Goal: Task Accomplishment & Management: Use online tool/utility

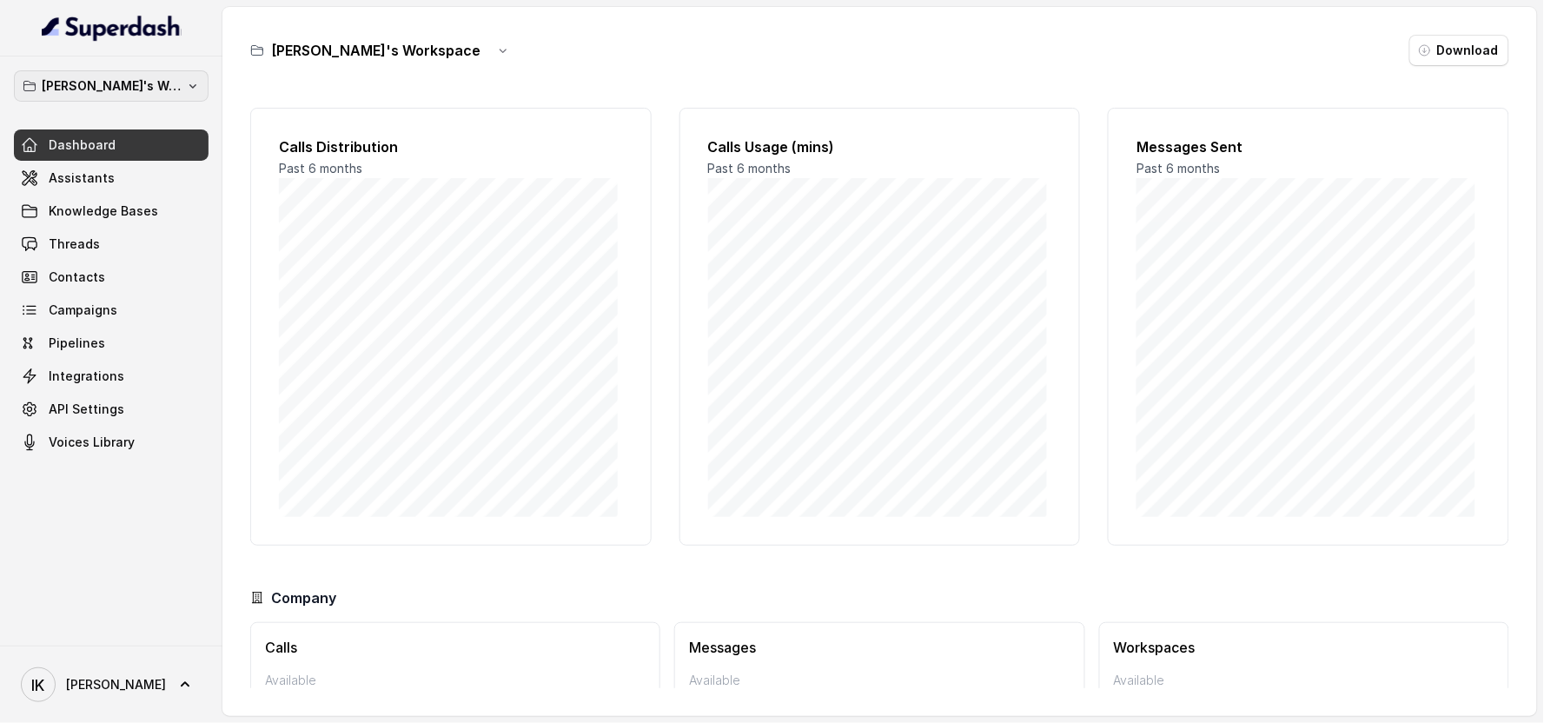
click at [170, 92] on p "[PERSON_NAME]'s Workspace" at bounding box center [111, 86] width 139 height 21
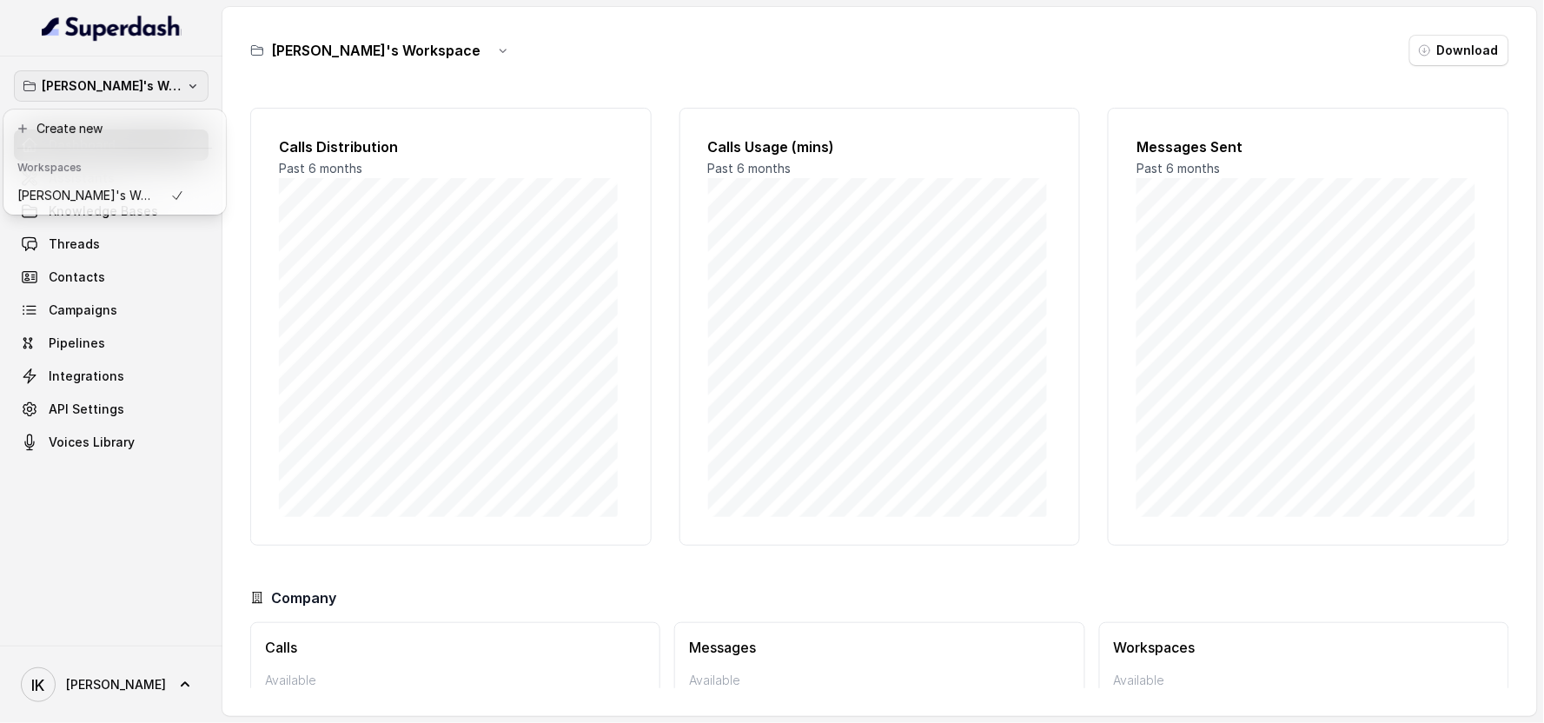
click at [170, 92] on p "[PERSON_NAME]'s Workspace" at bounding box center [111, 86] width 139 height 21
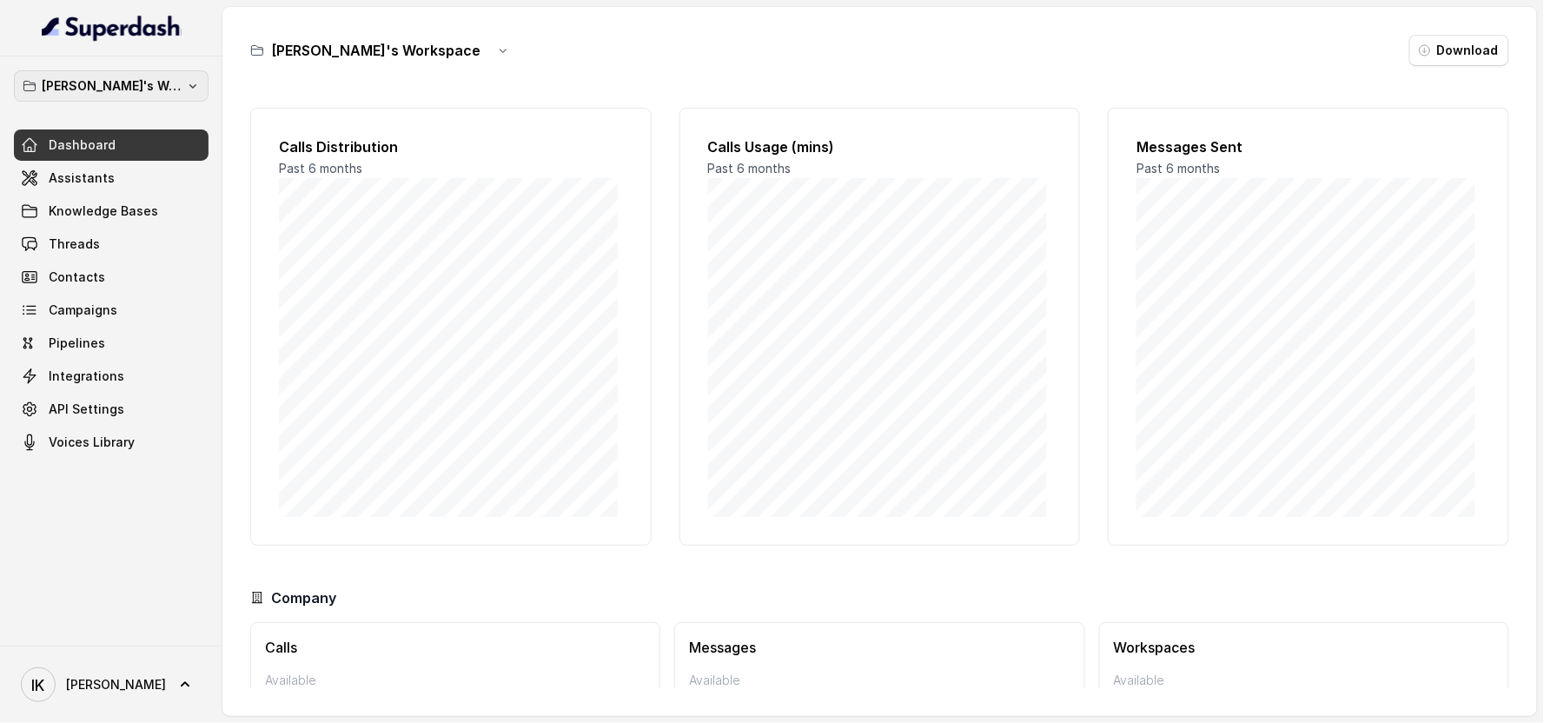
click at [170, 92] on p "[PERSON_NAME]'s Workspace" at bounding box center [111, 86] width 139 height 21
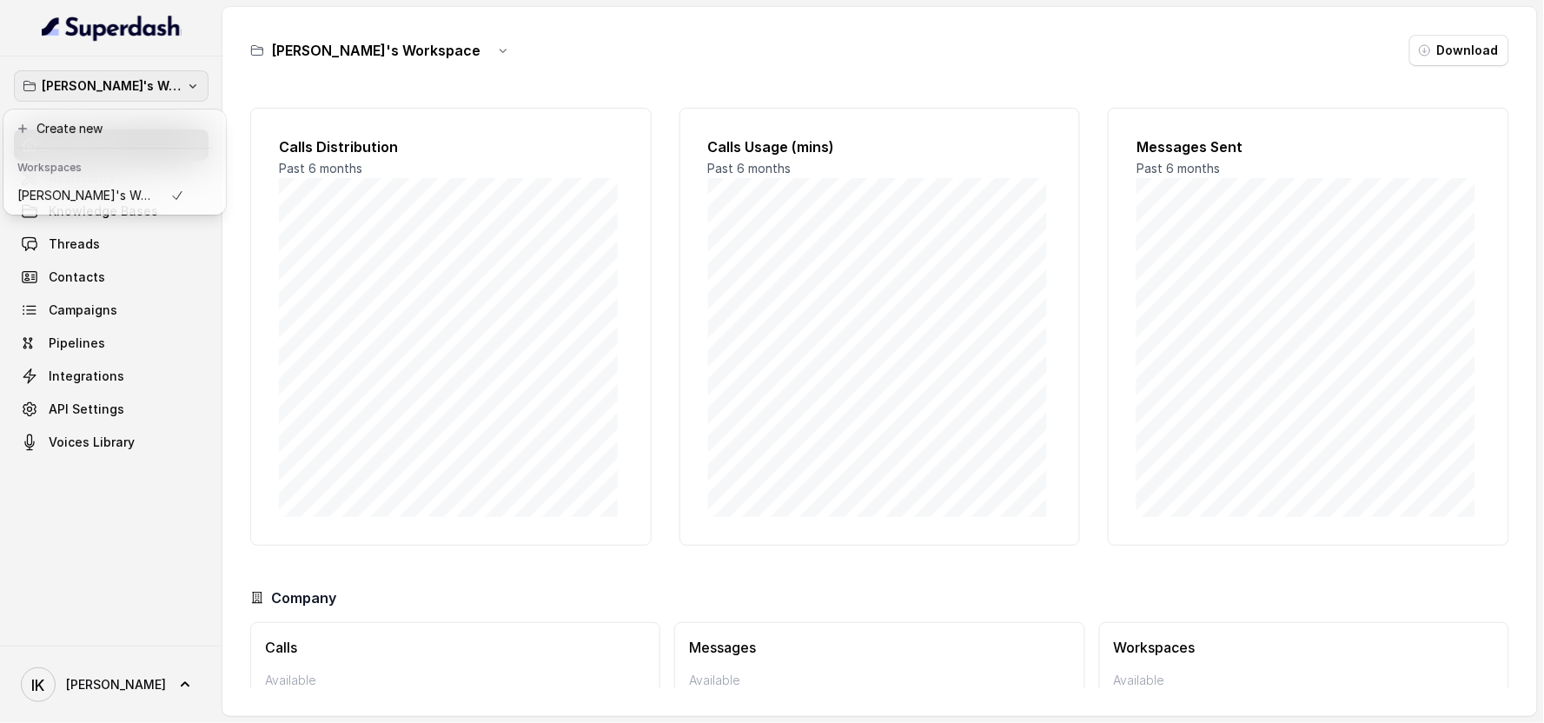
click at [170, 92] on p "[PERSON_NAME]'s Workspace" at bounding box center [111, 86] width 139 height 21
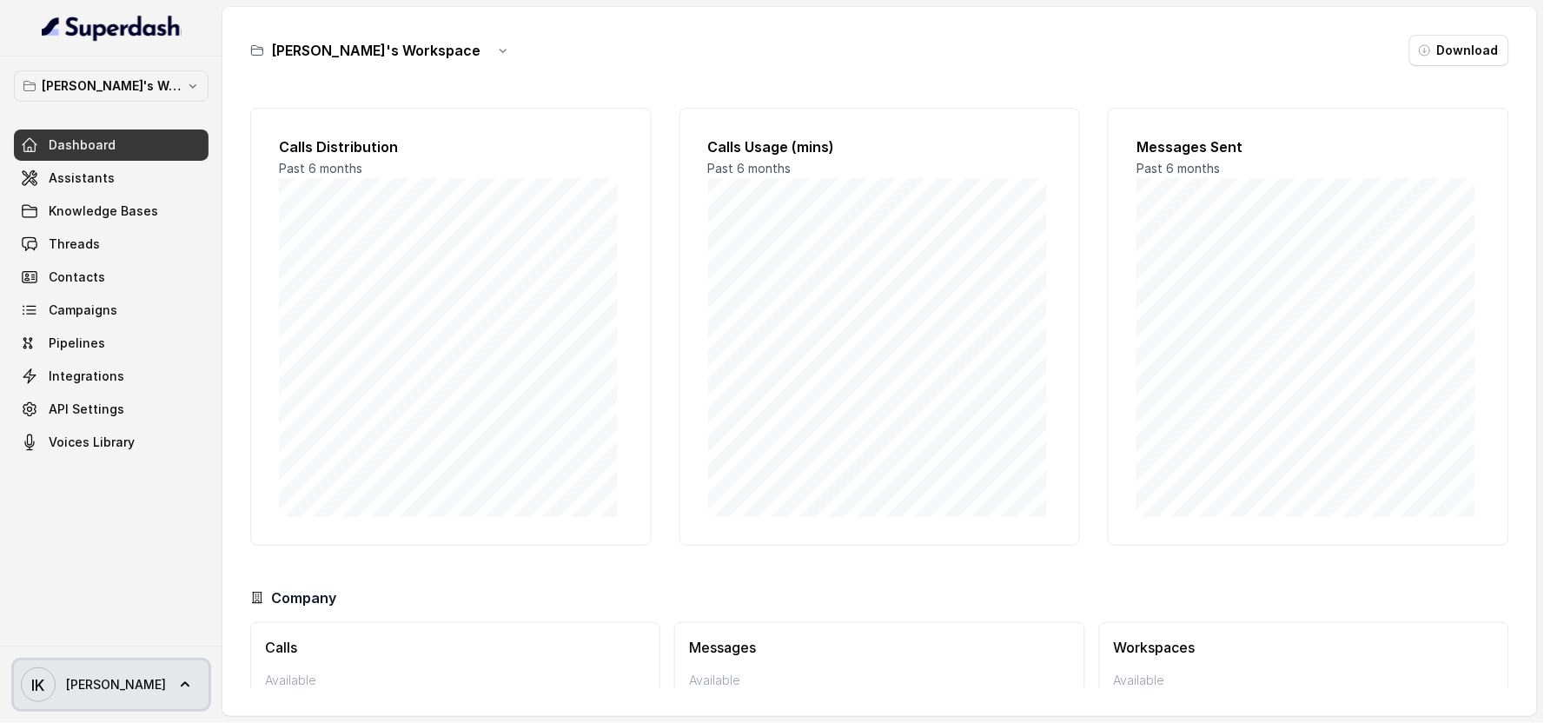
click at [113, 680] on link "IK [PERSON_NAME]" at bounding box center [111, 684] width 195 height 49
click at [98, 191] on link "Assistants" at bounding box center [111, 178] width 195 height 31
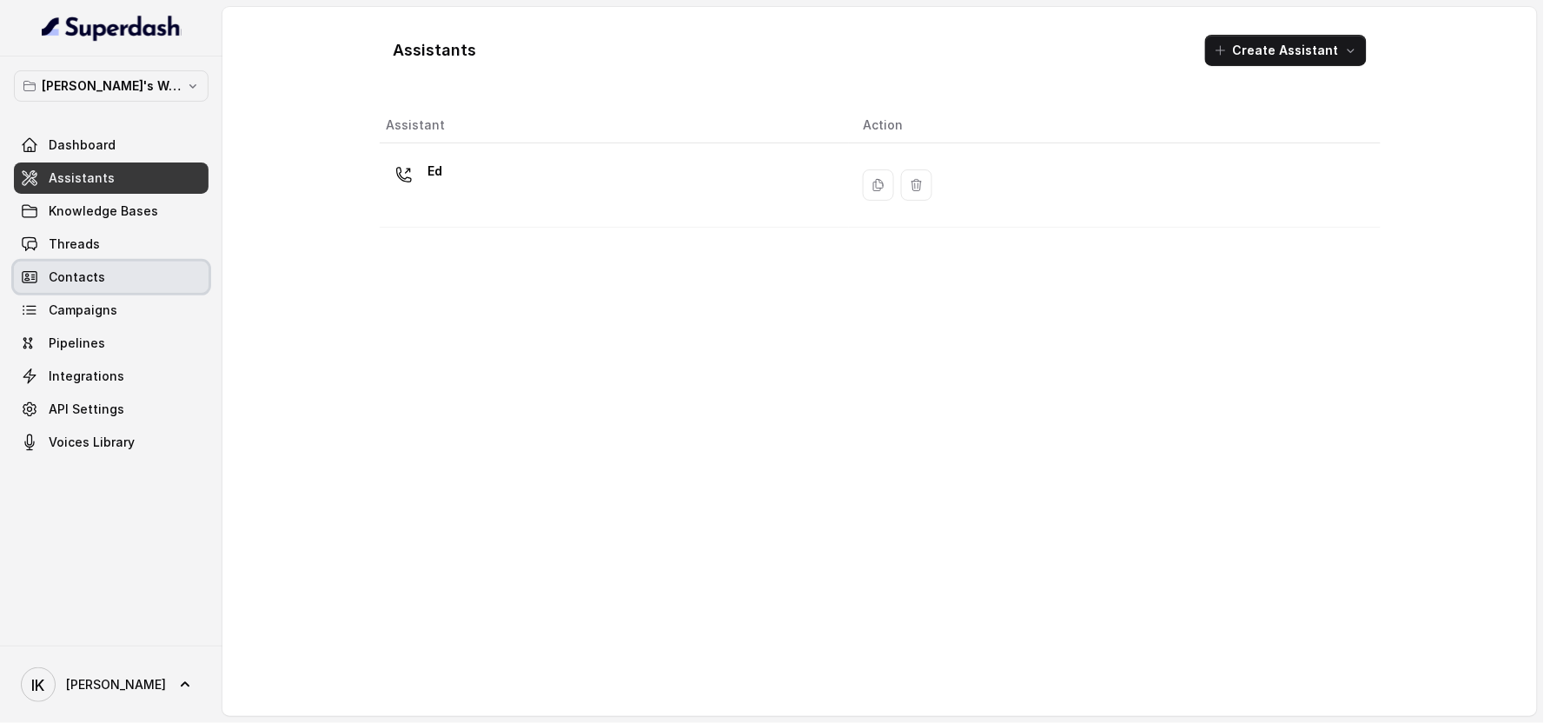
click at [83, 267] on link "Contacts" at bounding box center [111, 277] width 195 height 31
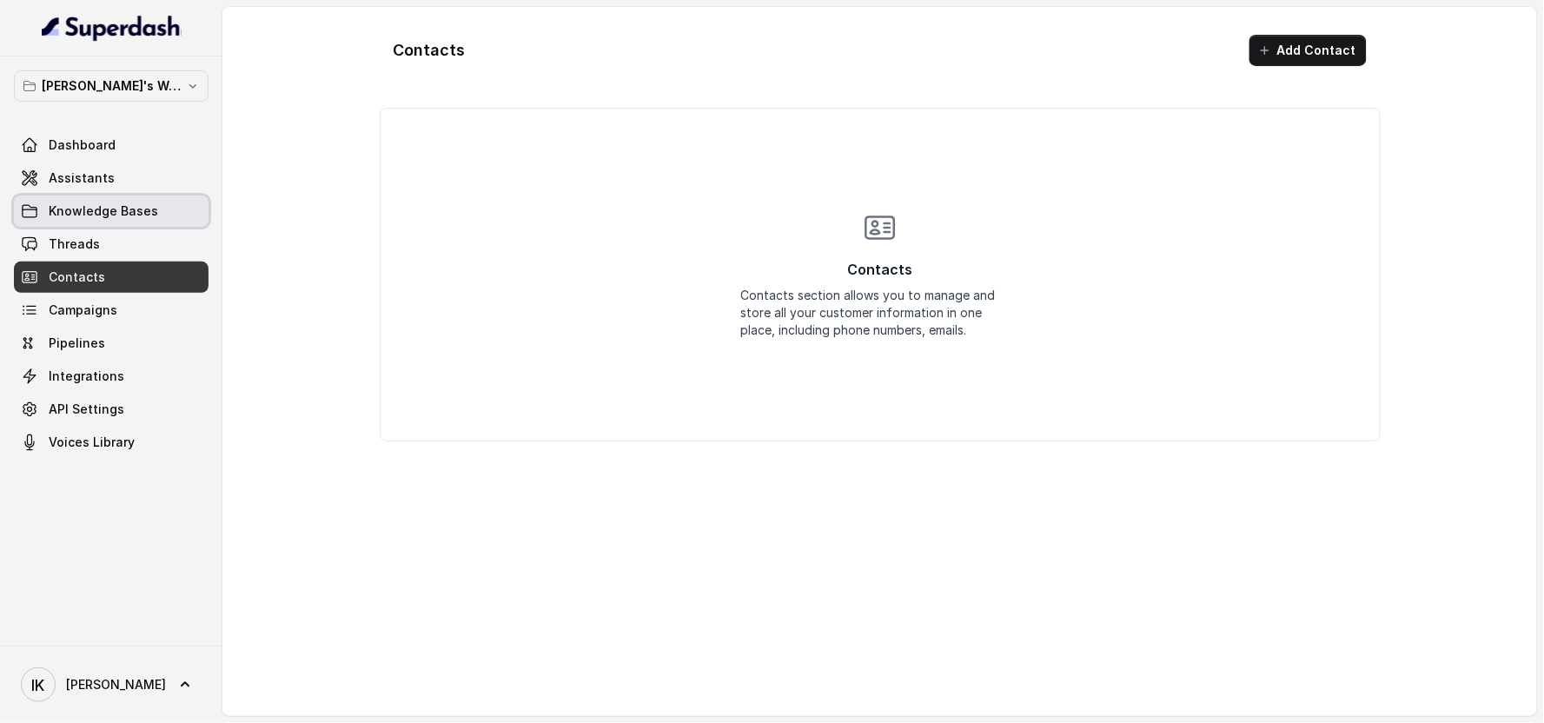
click at [85, 196] on link "Knowledge Bases" at bounding box center [111, 211] width 195 height 31
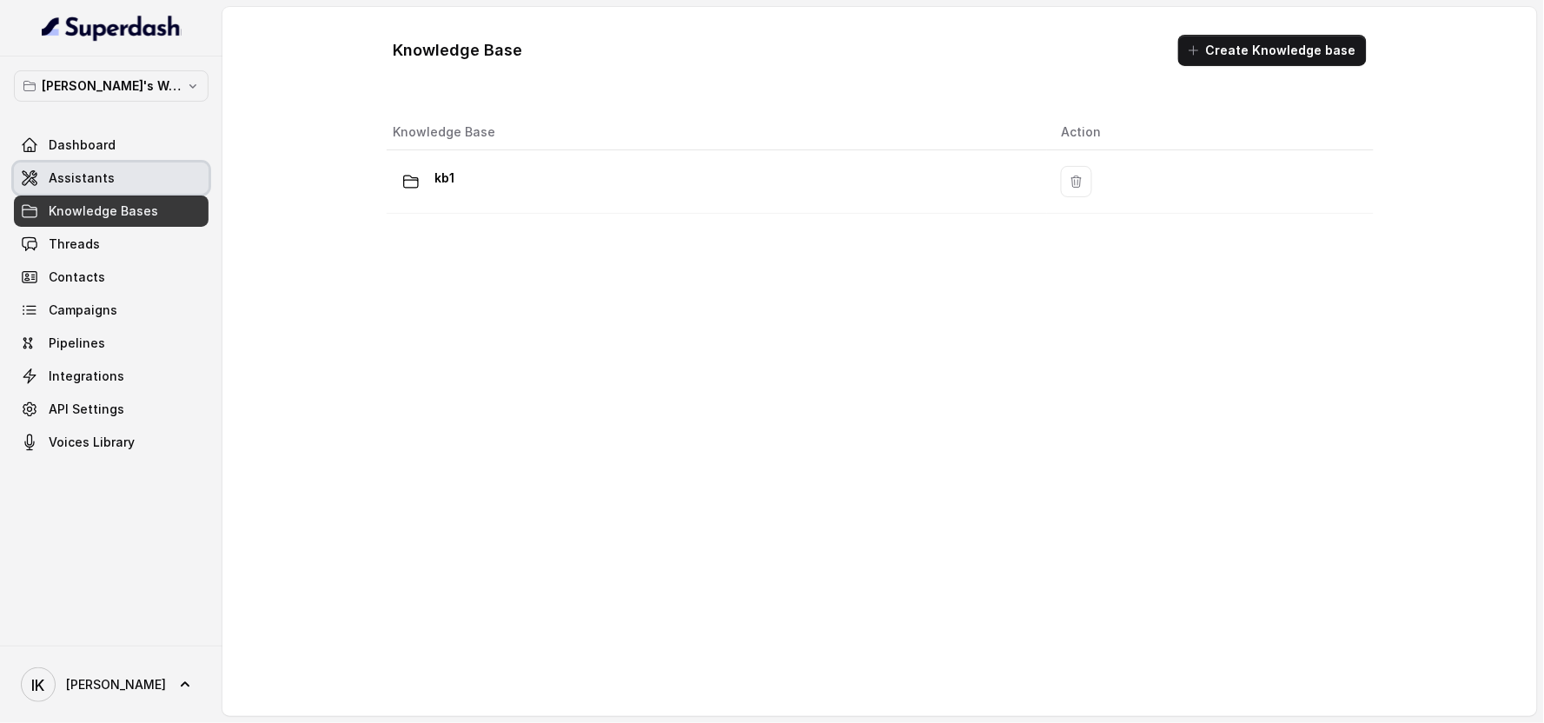
click at [83, 163] on link "Assistants" at bounding box center [111, 178] width 195 height 31
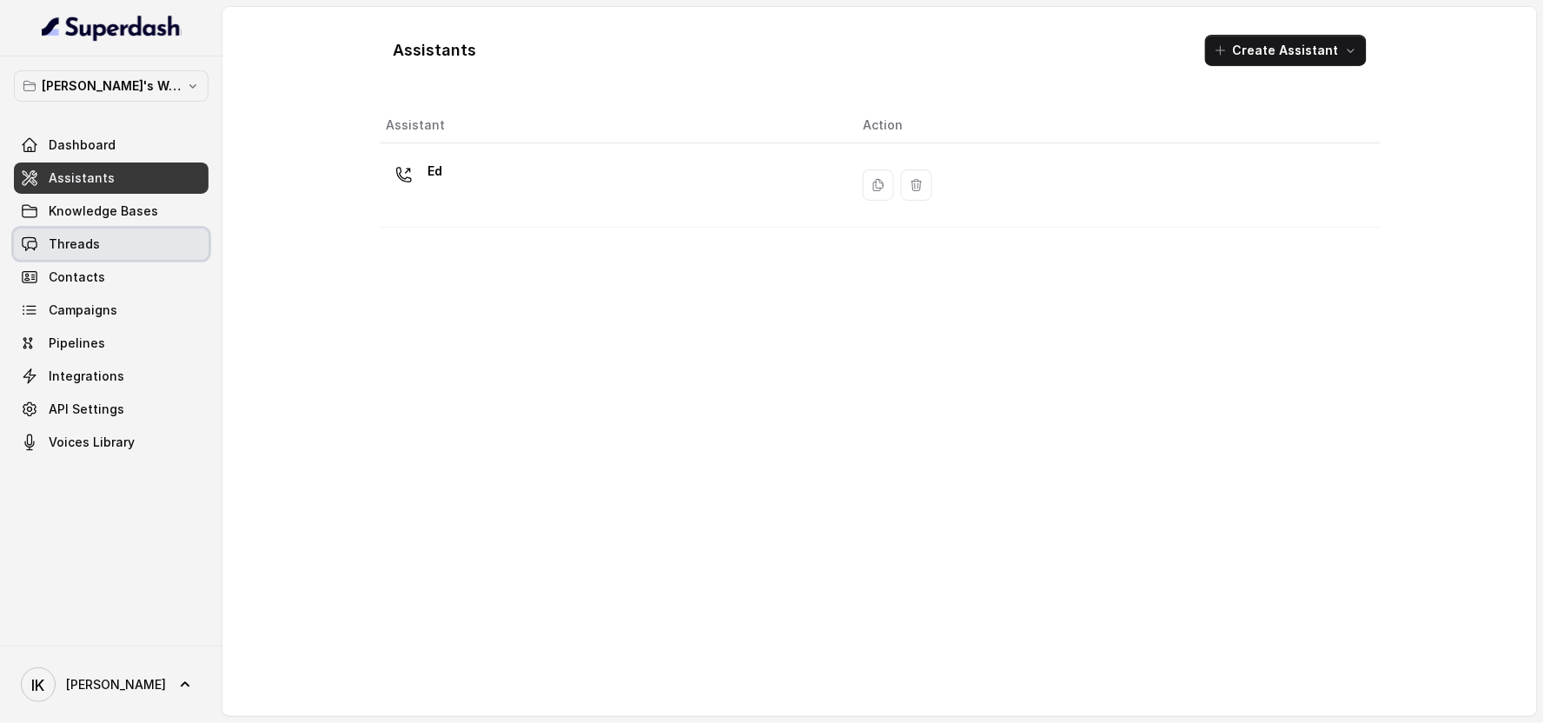
click at [81, 236] on span "Threads" at bounding box center [74, 244] width 51 height 17
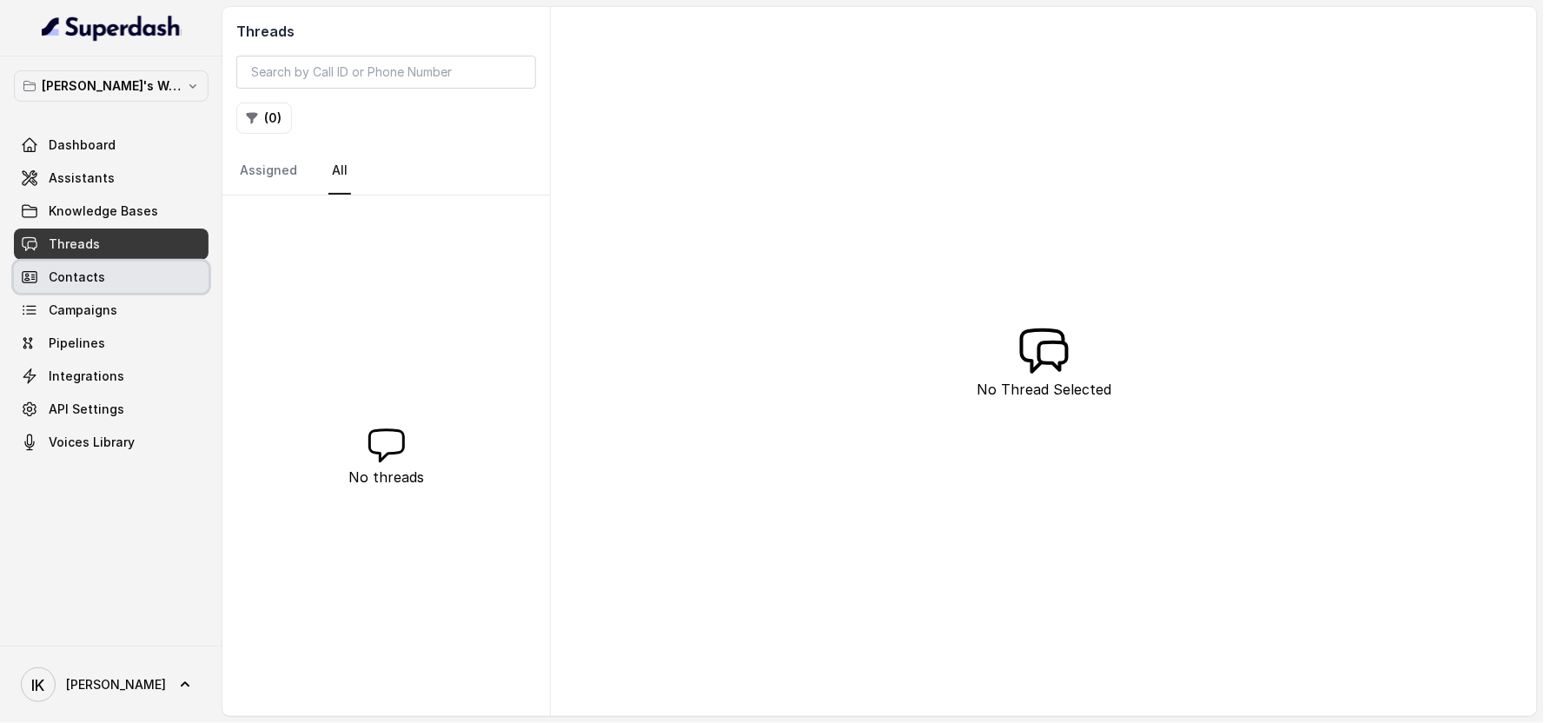
click at [76, 278] on span "Contacts" at bounding box center [77, 277] width 56 height 17
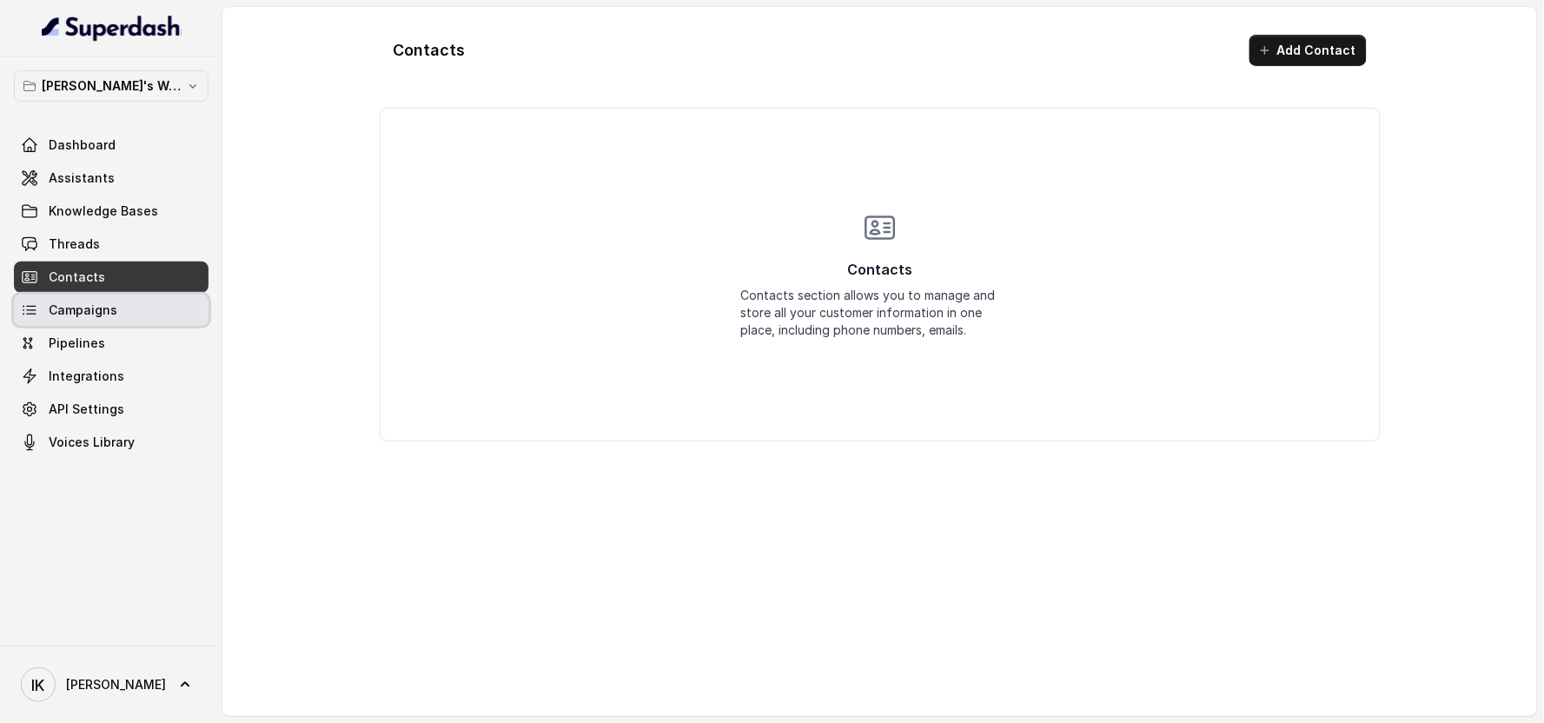
click at [76, 315] on span "Campaigns" at bounding box center [83, 310] width 69 height 17
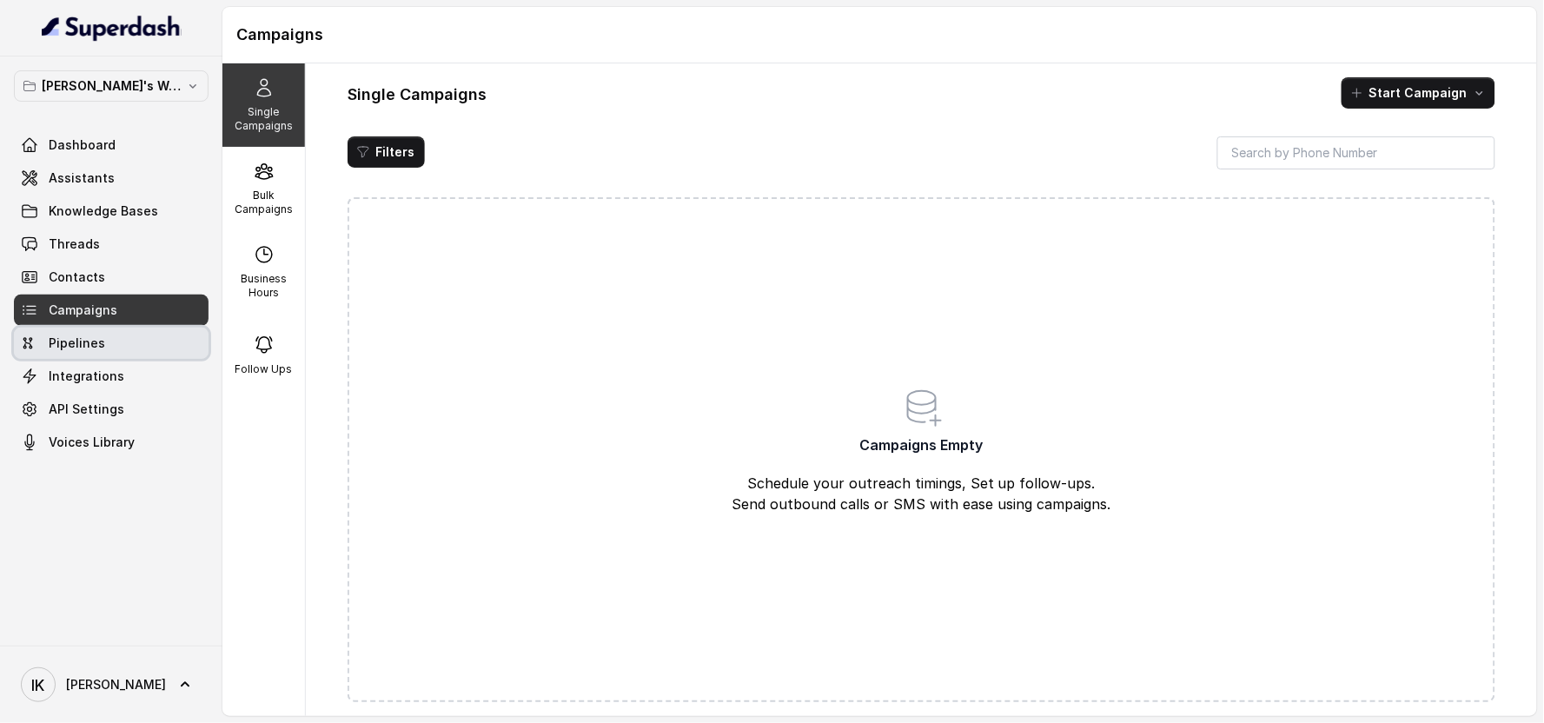
click at [76, 351] on span "Pipelines" at bounding box center [77, 343] width 56 height 17
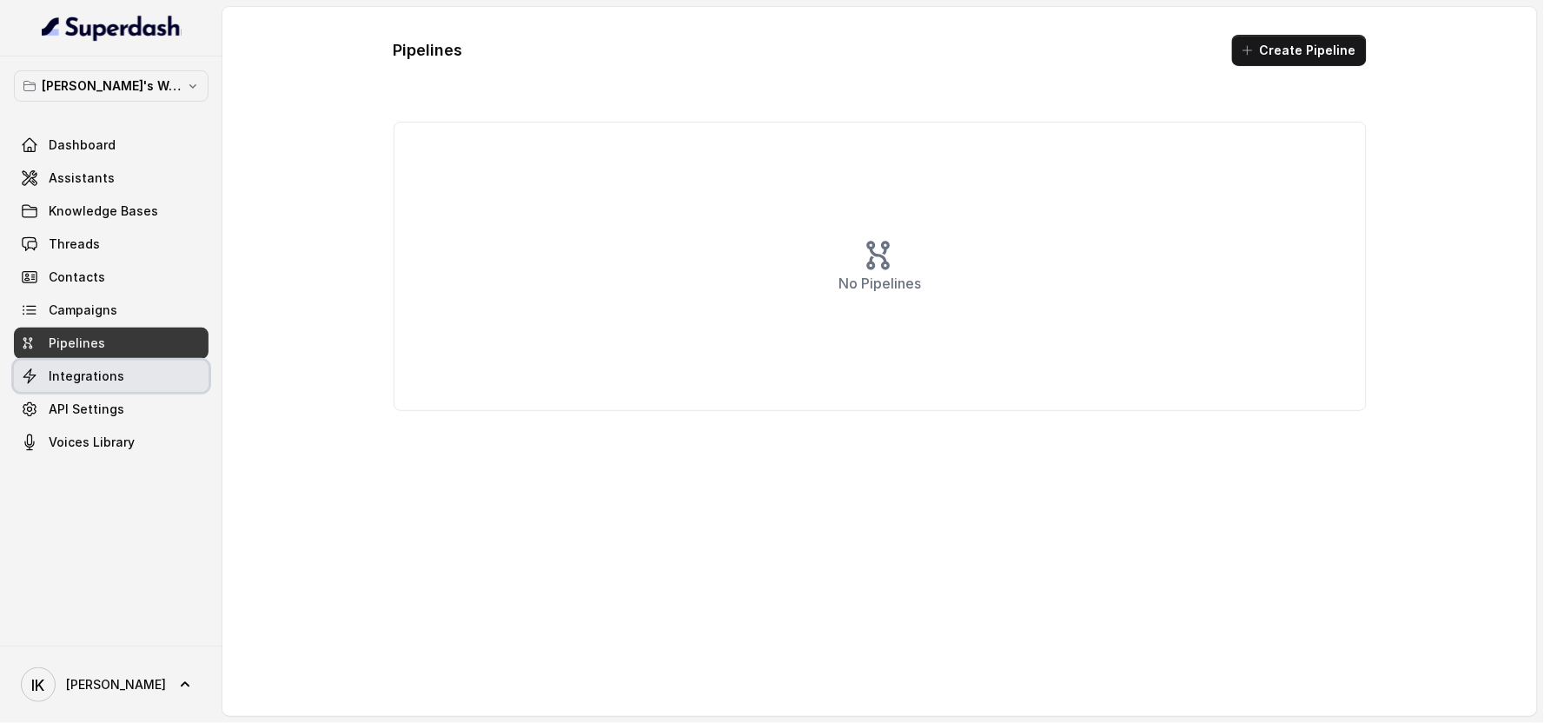
click at [76, 385] on link "Integrations" at bounding box center [111, 376] width 195 height 31
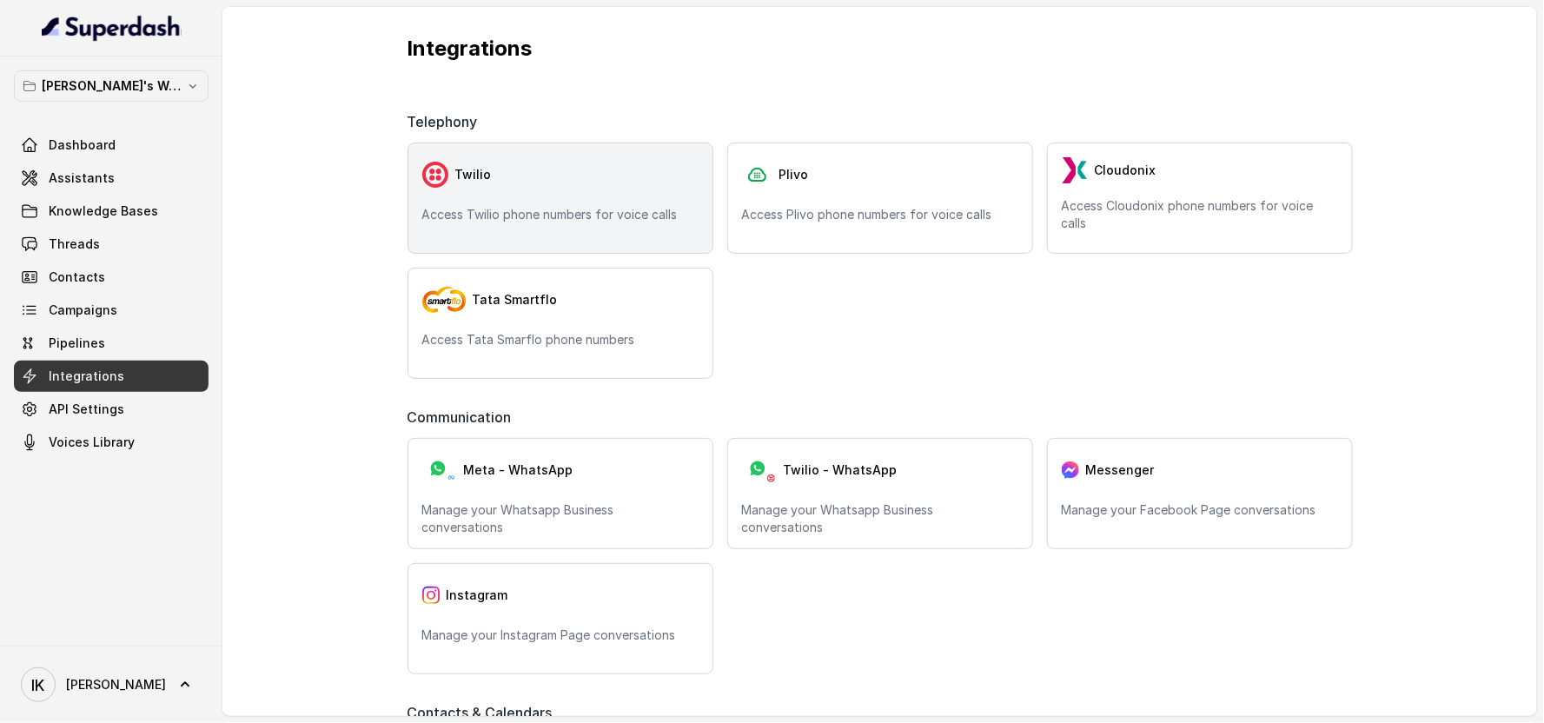
click at [528, 216] on p "Access Twilio phone numbers for voice calls" at bounding box center [560, 214] width 276 height 17
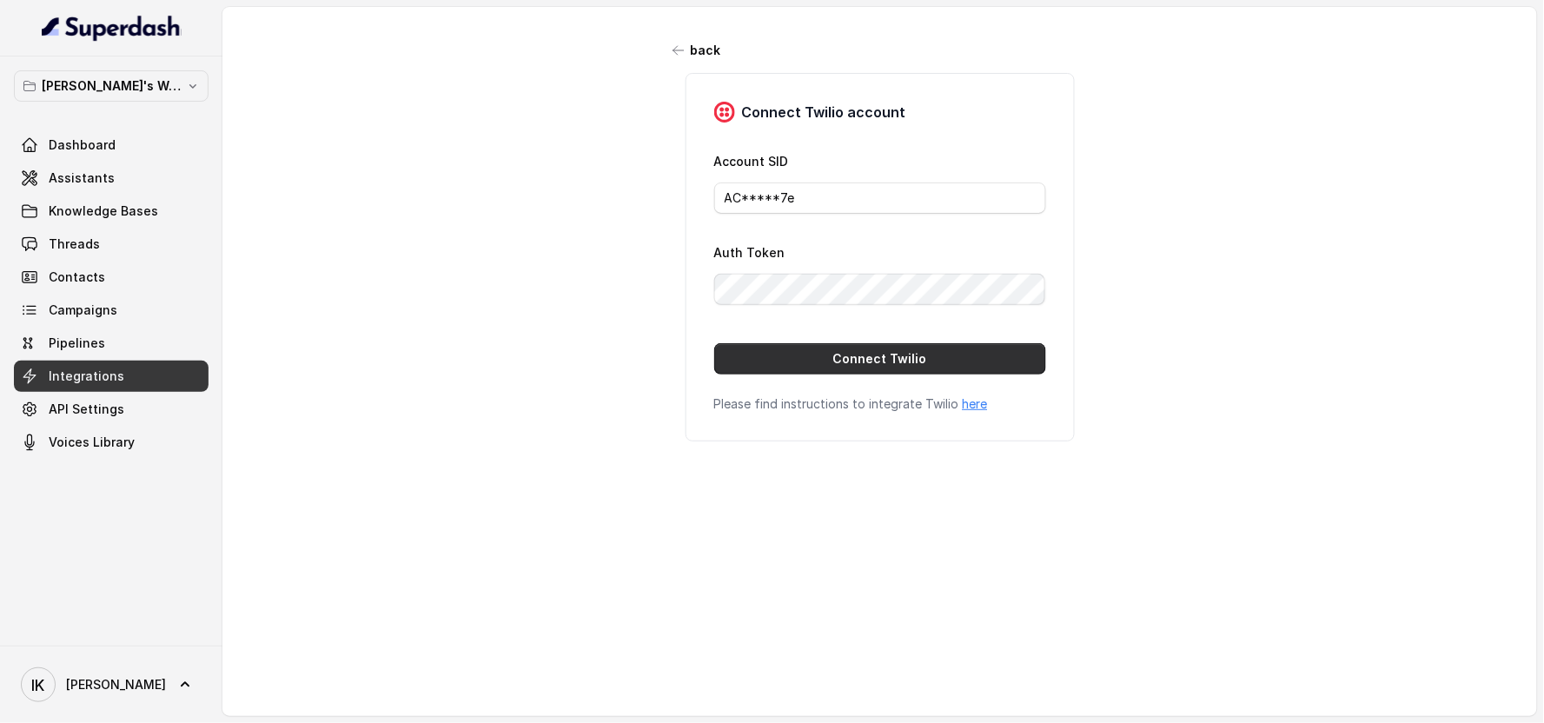
click at [872, 353] on button "Connect Twilio" at bounding box center [880, 358] width 332 height 31
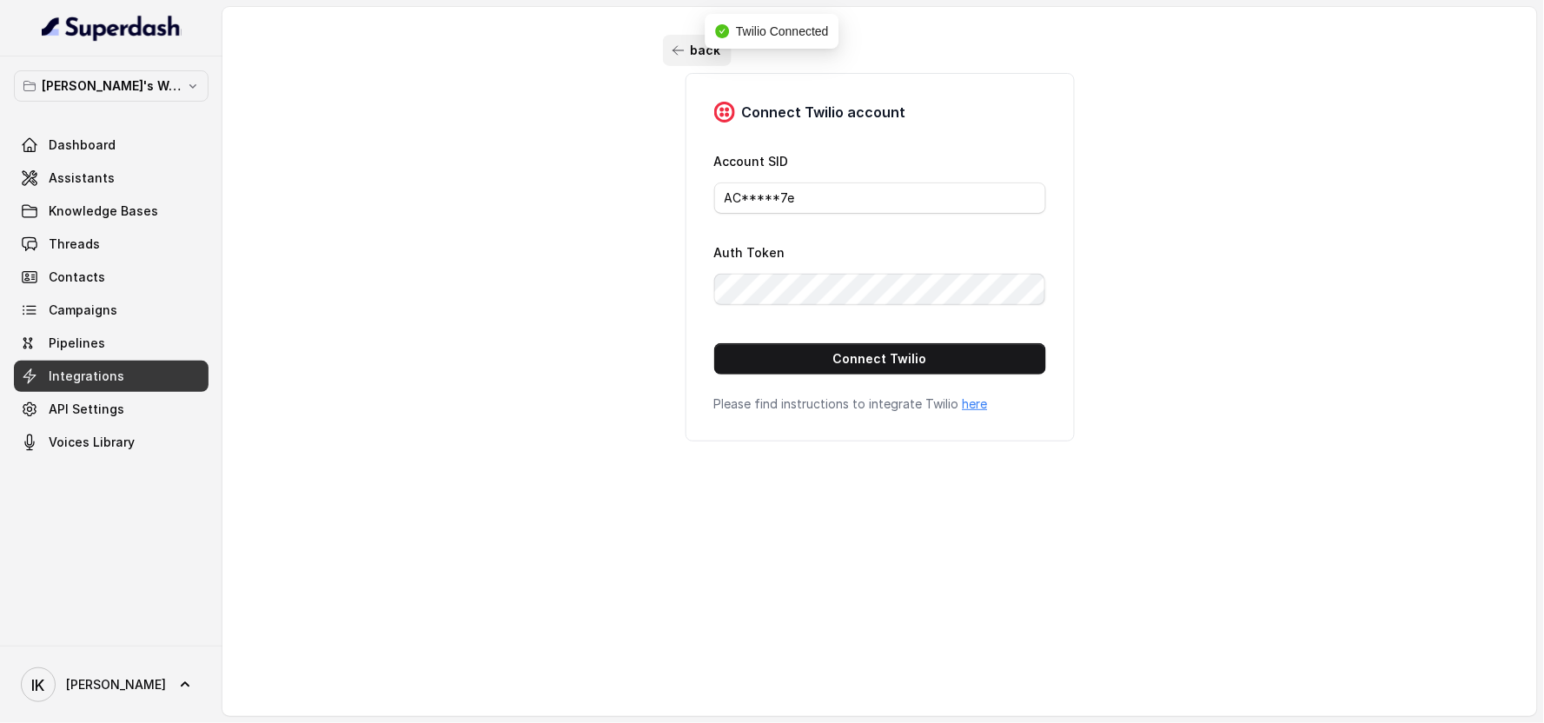
click at [672, 53] on icon "button" at bounding box center [679, 50] width 14 height 14
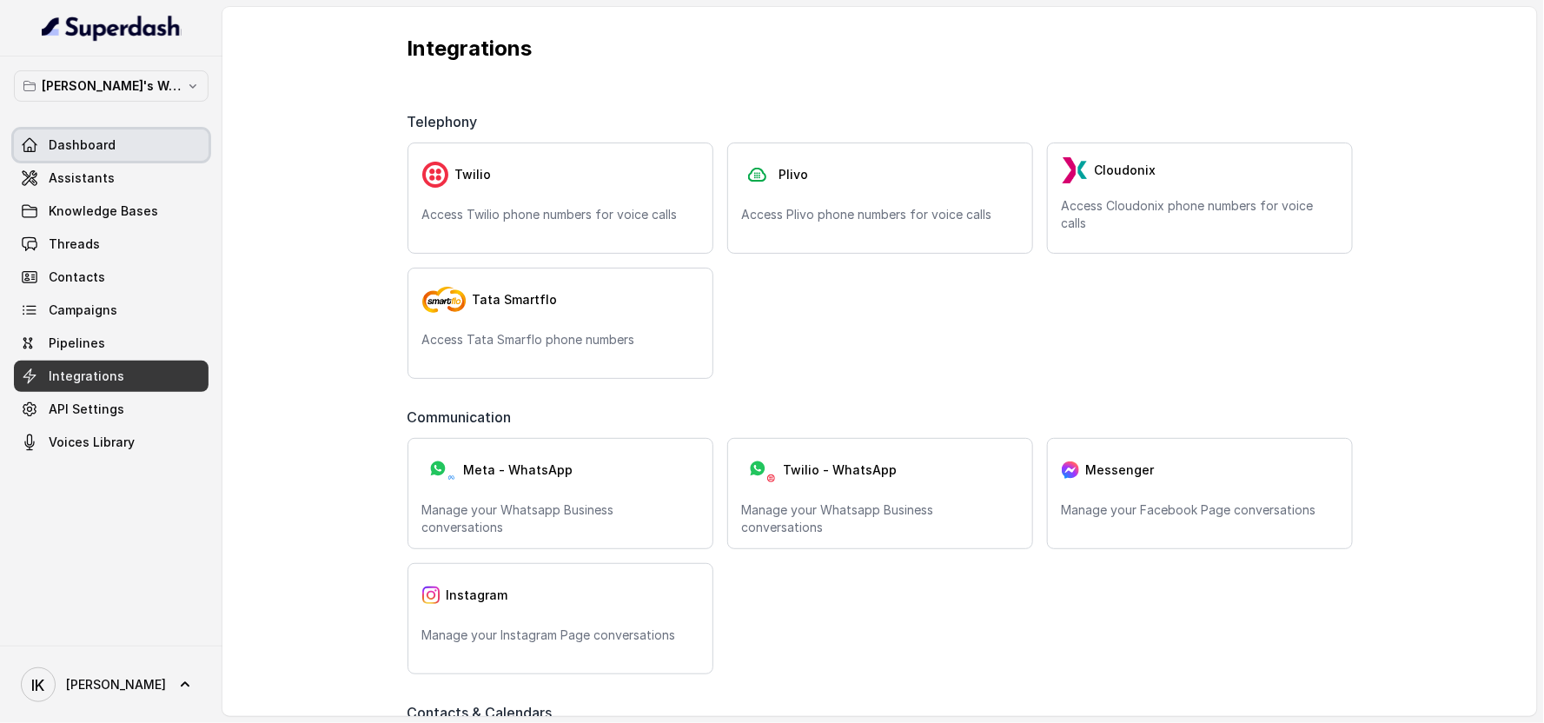
click at [97, 148] on span "Dashboard" at bounding box center [82, 144] width 67 height 17
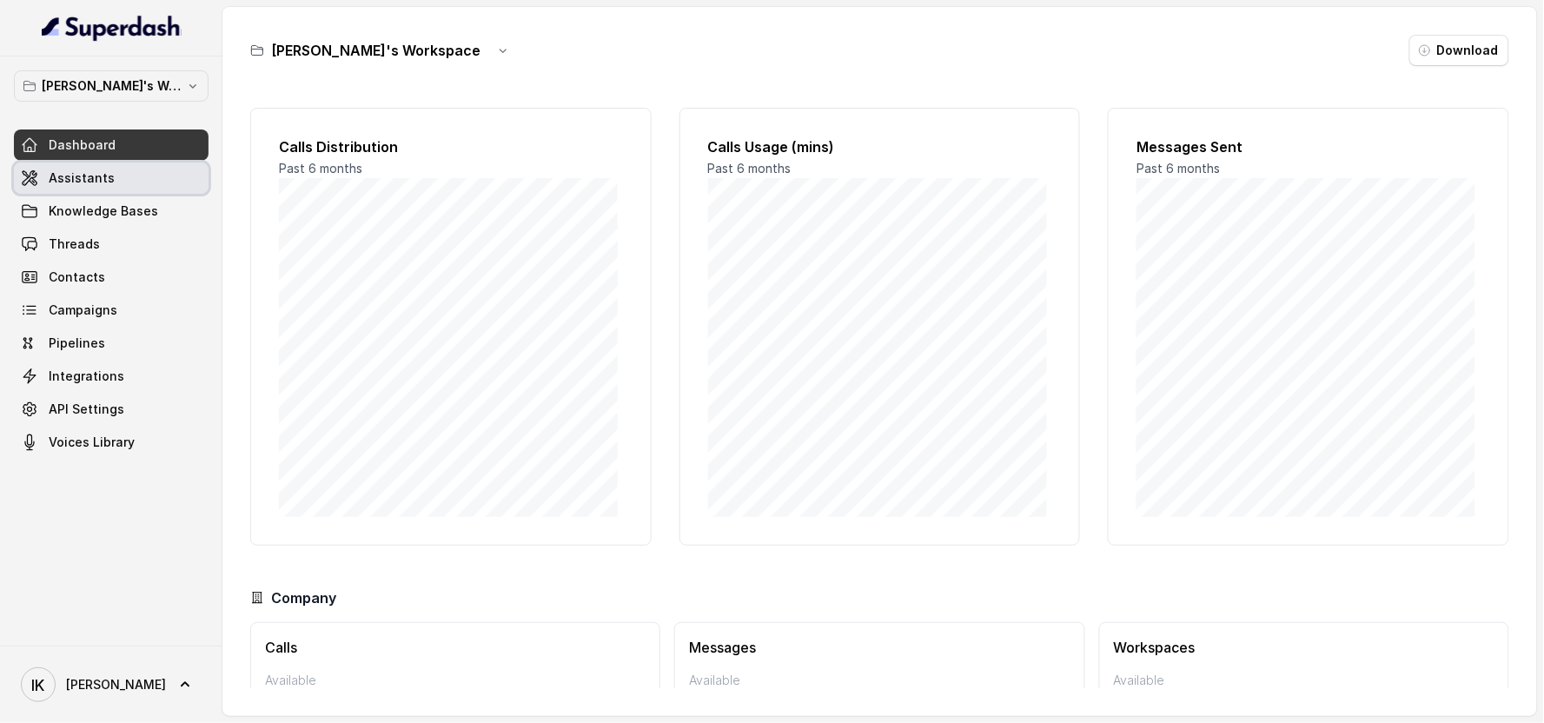
click at [94, 186] on span "Assistants" at bounding box center [82, 177] width 66 height 17
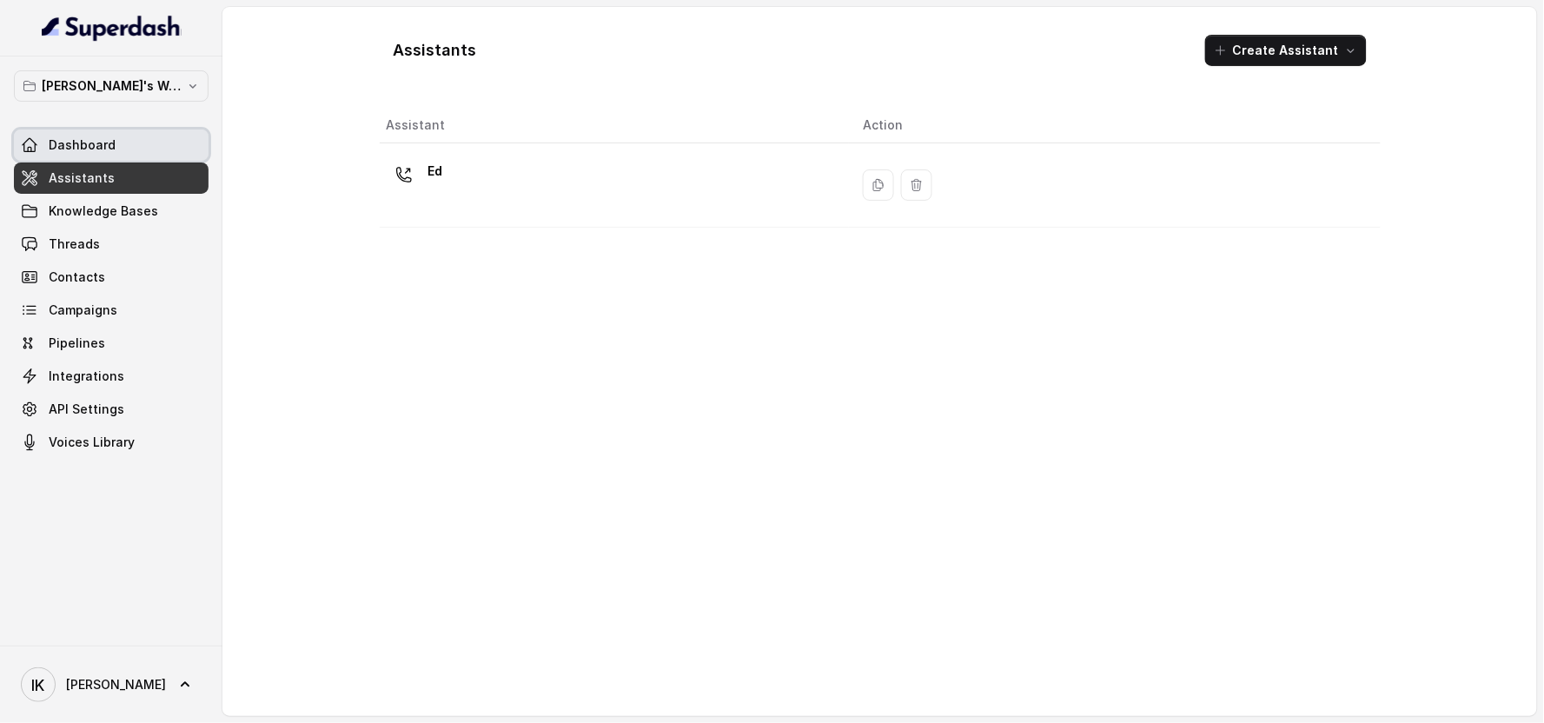
click at [89, 152] on span "Dashboard" at bounding box center [82, 144] width 67 height 17
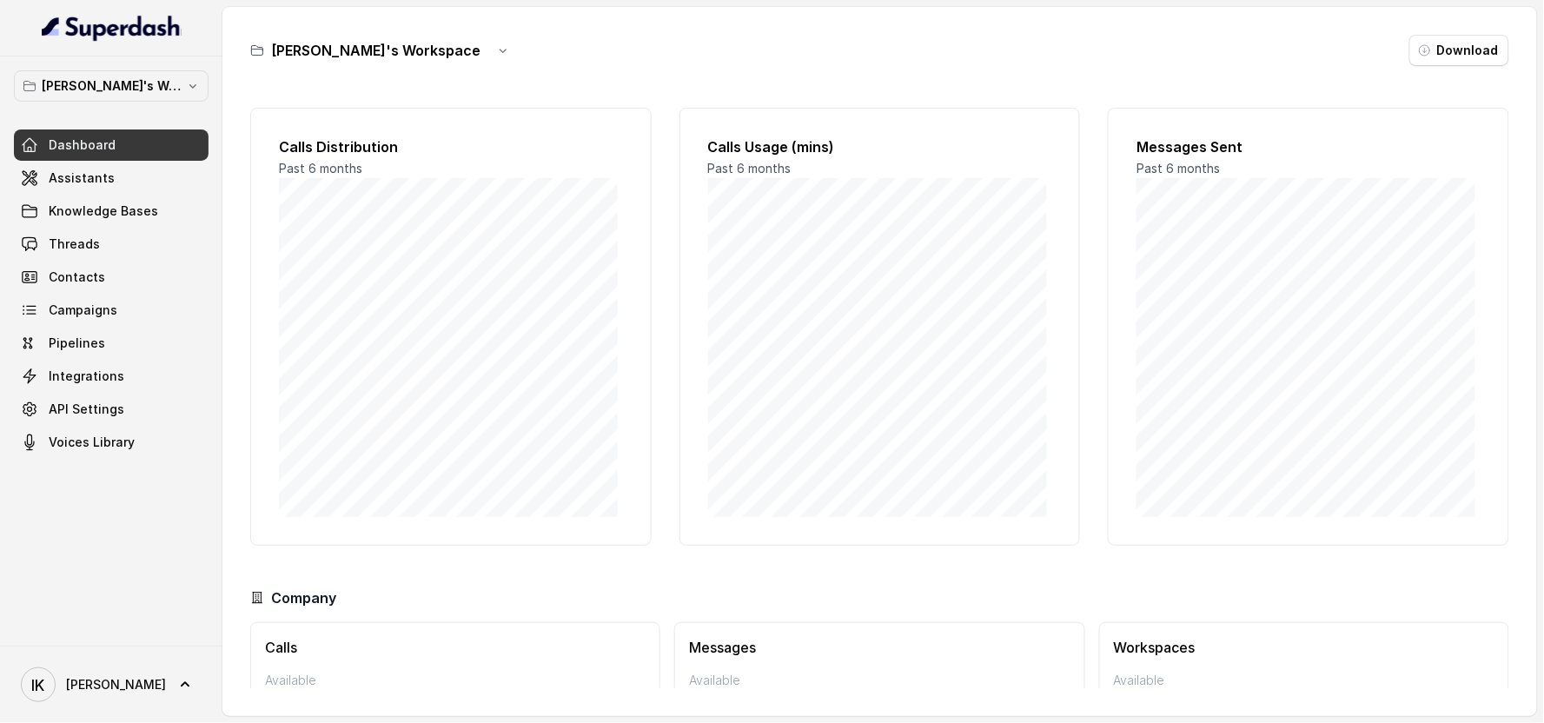
scroll to position [100, 0]
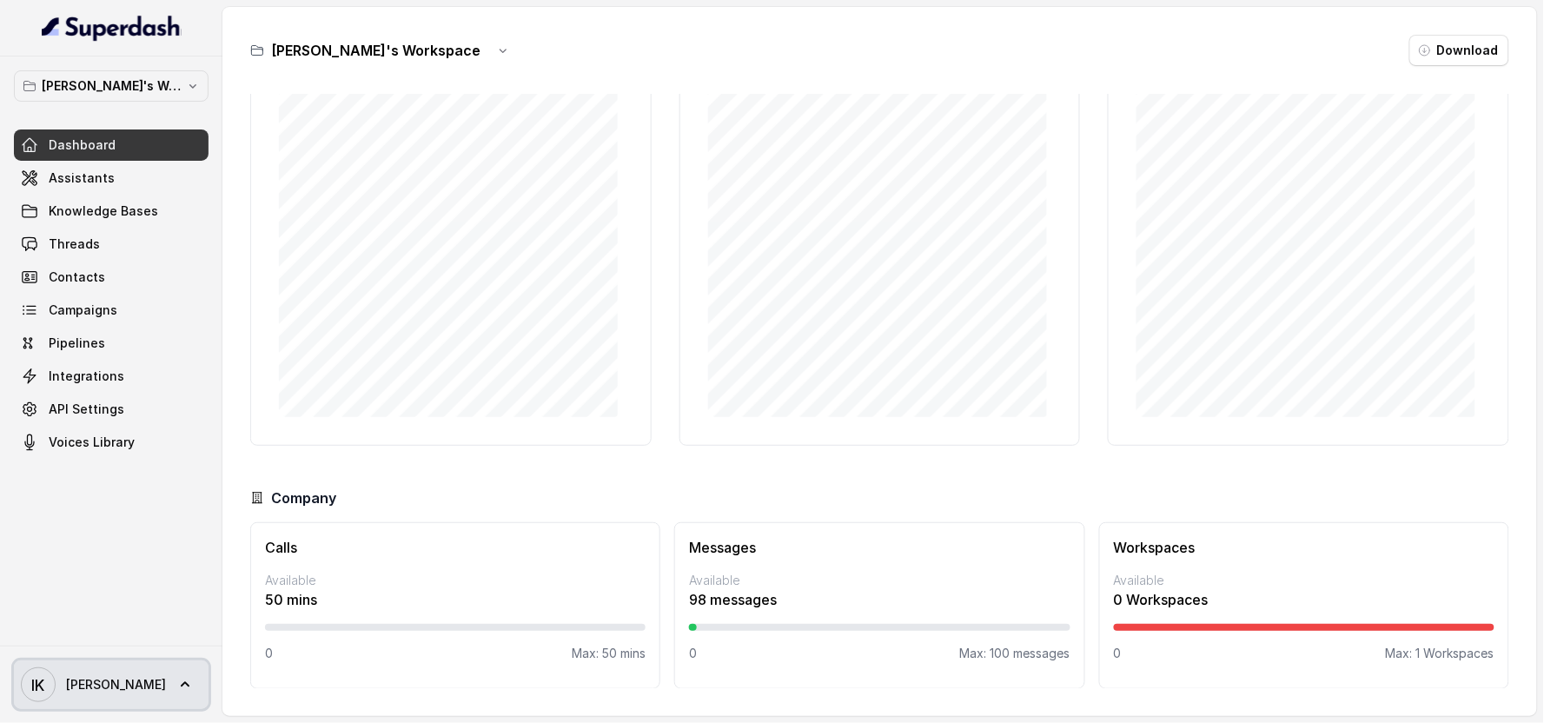
click at [176, 684] on icon at bounding box center [184, 684] width 17 height 17
click at [176, 685] on icon at bounding box center [184, 684] width 17 height 17
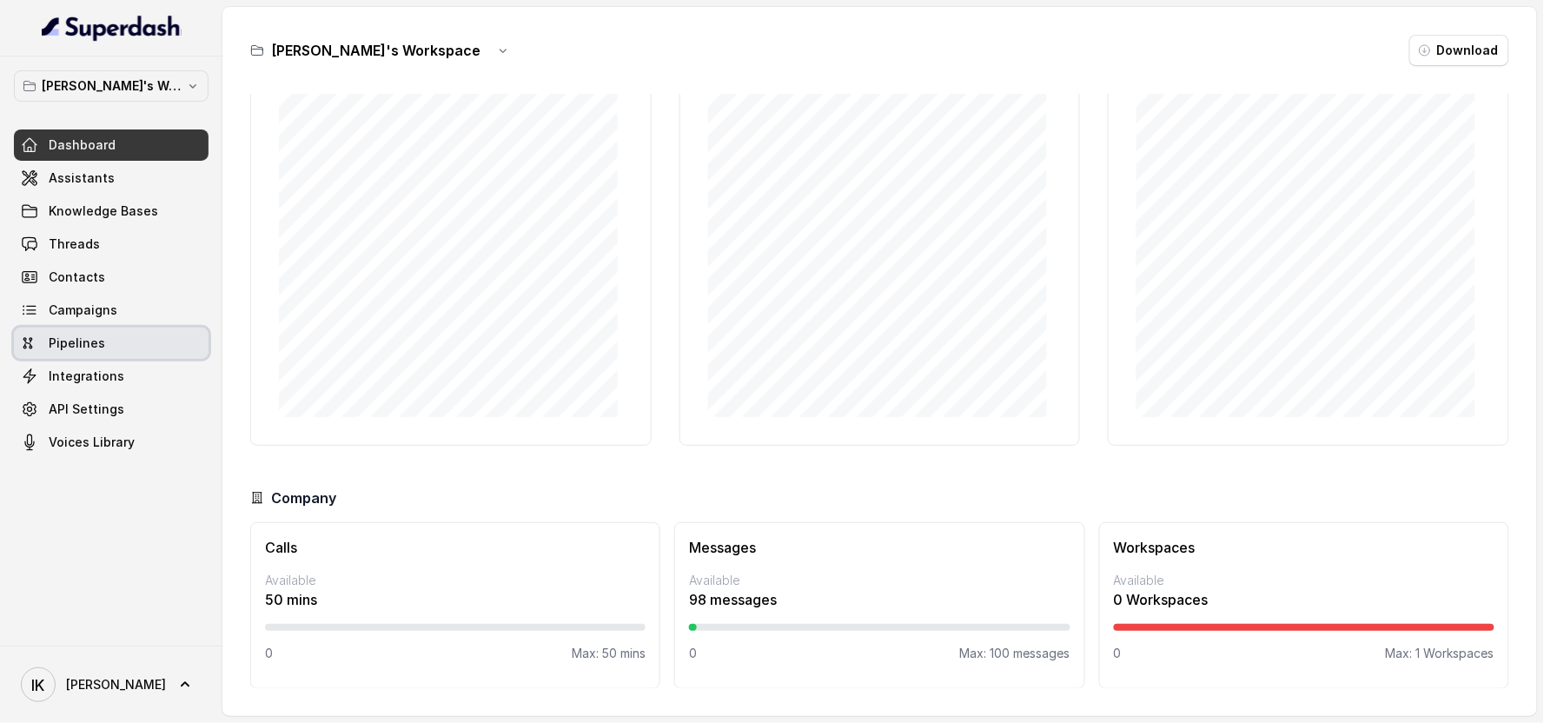
click at [58, 342] on span "Pipelines" at bounding box center [77, 343] width 56 height 17
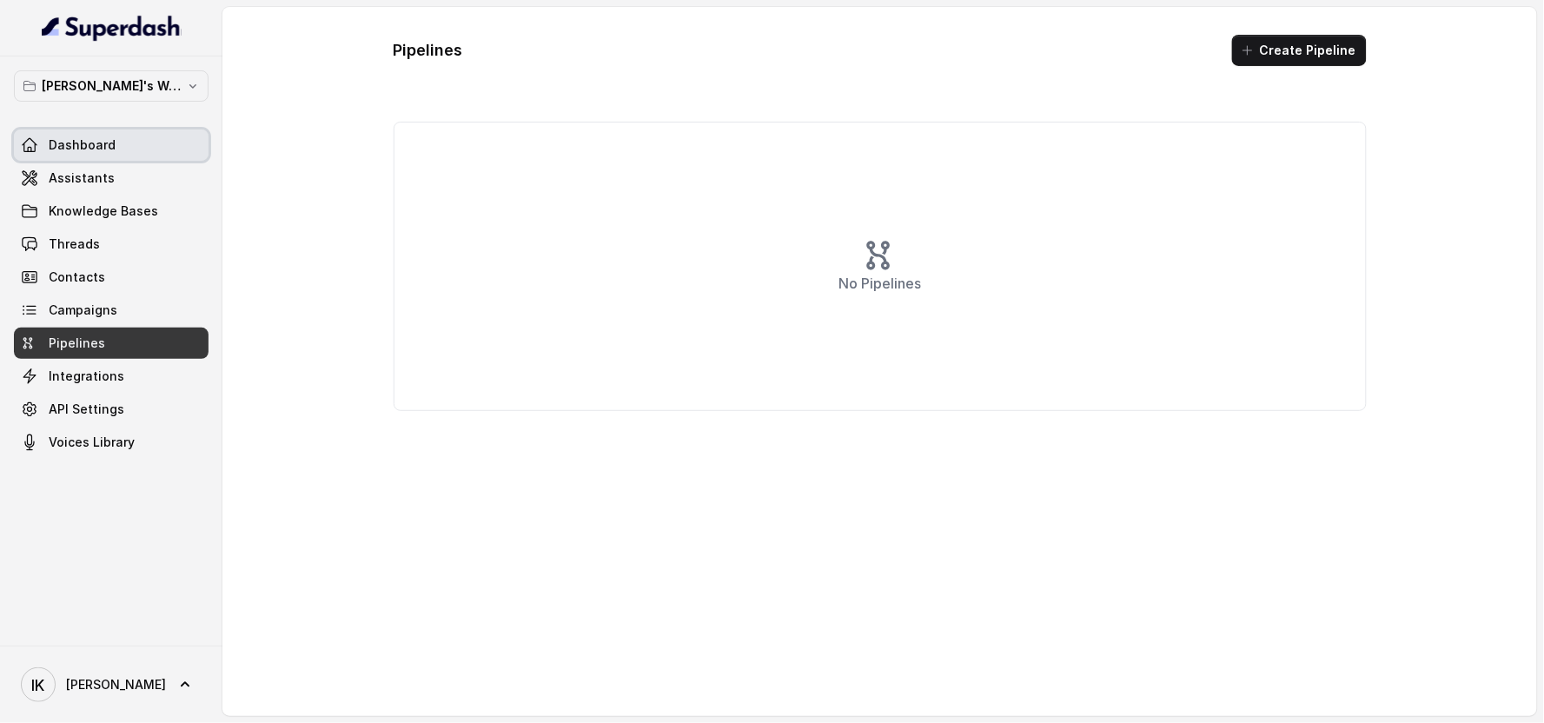
click at [71, 144] on span "Dashboard" at bounding box center [82, 144] width 67 height 17
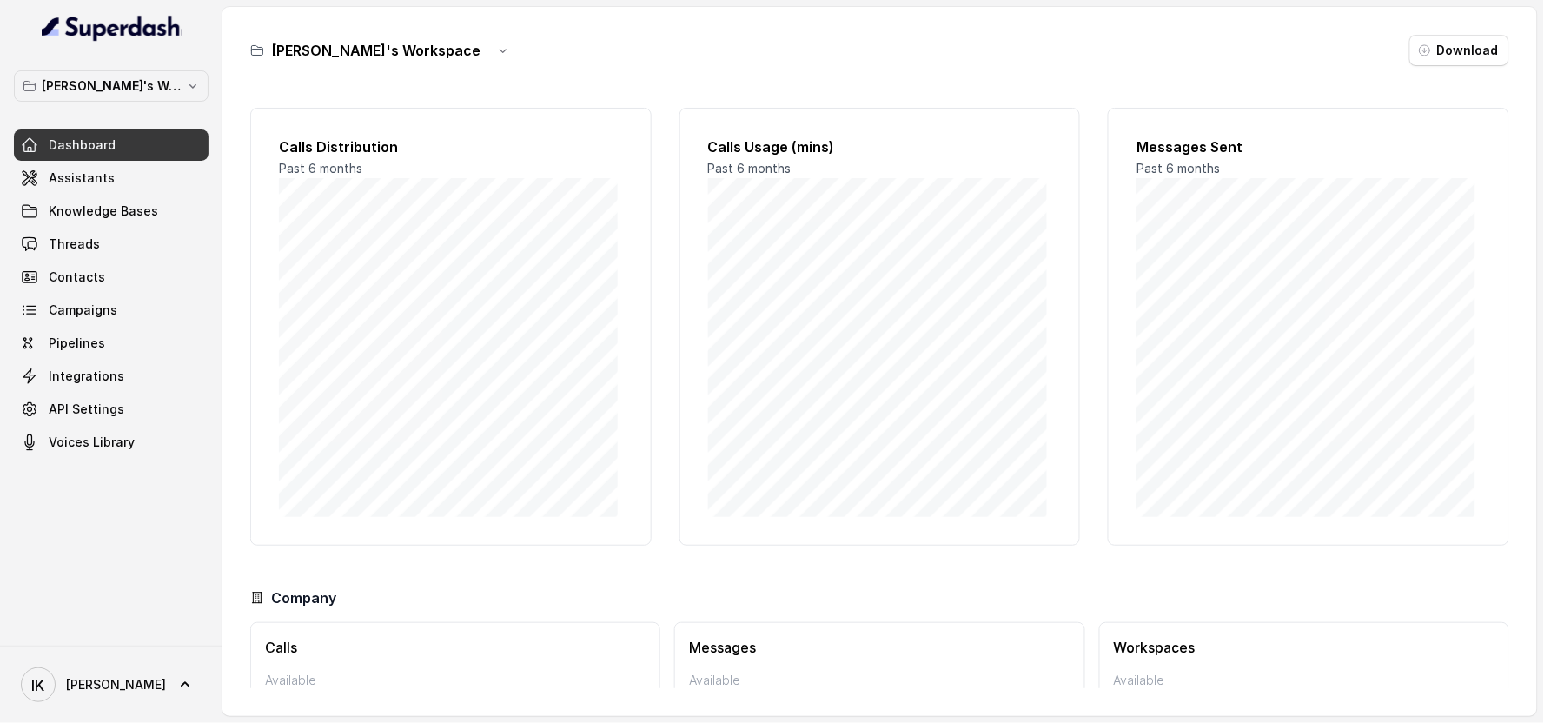
click at [687, 63] on div "[PERSON_NAME]'s Workspace Download" at bounding box center [879, 50] width 1259 height 31
